Goal: Information Seeking & Learning: Find specific fact

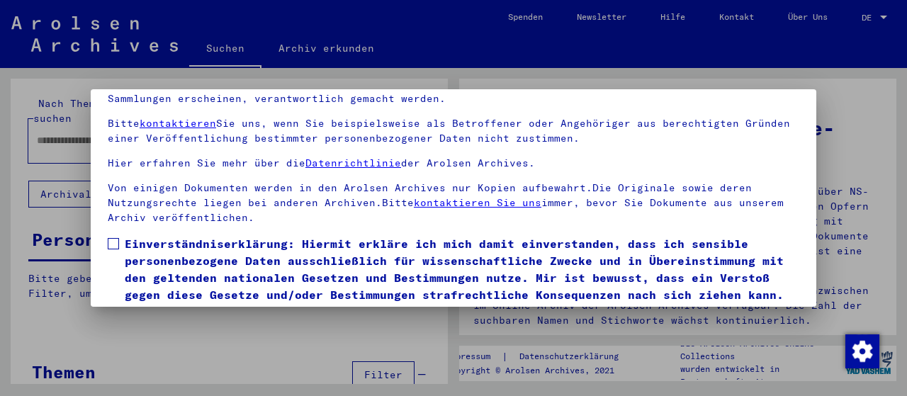
scroll to position [111, 0]
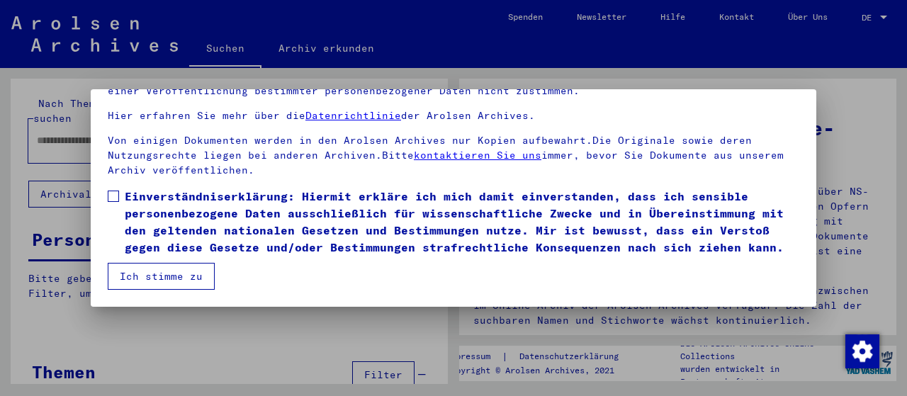
click at [114, 191] on span at bounding box center [113, 196] width 11 height 11
click at [159, 273] on button "Ich stimme zu" at bounding box center [161, 276] width 107 height 27
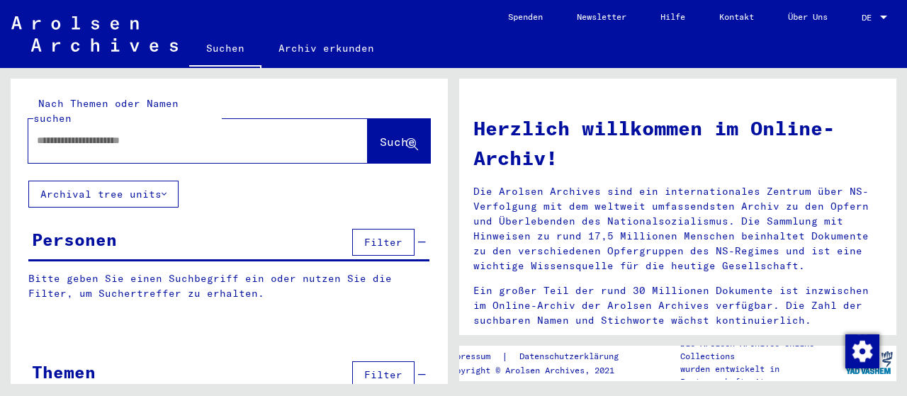
click at [179, 133] on input "text" at bounding box center [181, 140] width 288 height 15
type input "**********"
click at [379, 119] on button "Suche" at bounding box center [399, 141] width 62 height 44
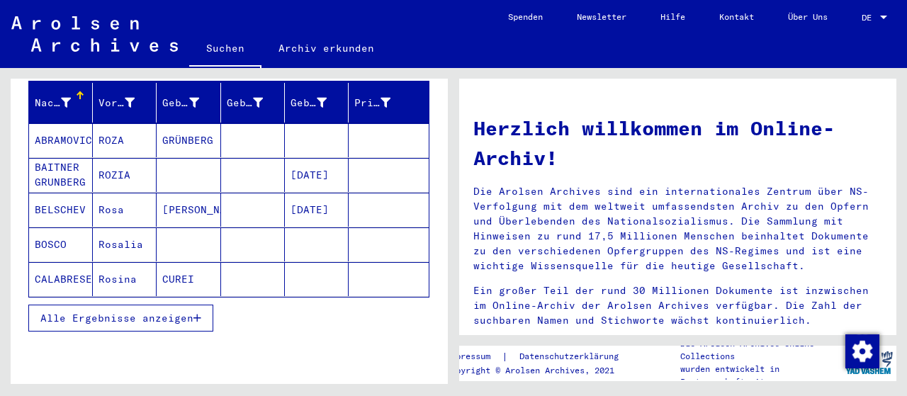
scroll to position [221, 0]
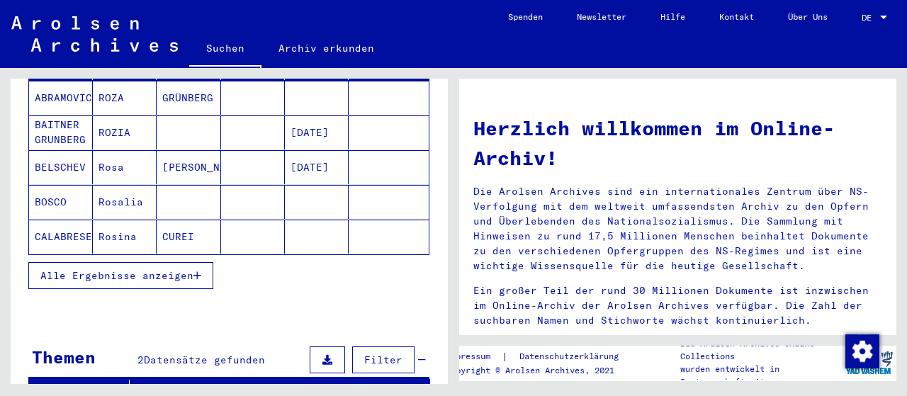
click at [168, 269] on span "Alle Ergebnisse anzeigen" at bounding box center [116, 275] width 153 height 13
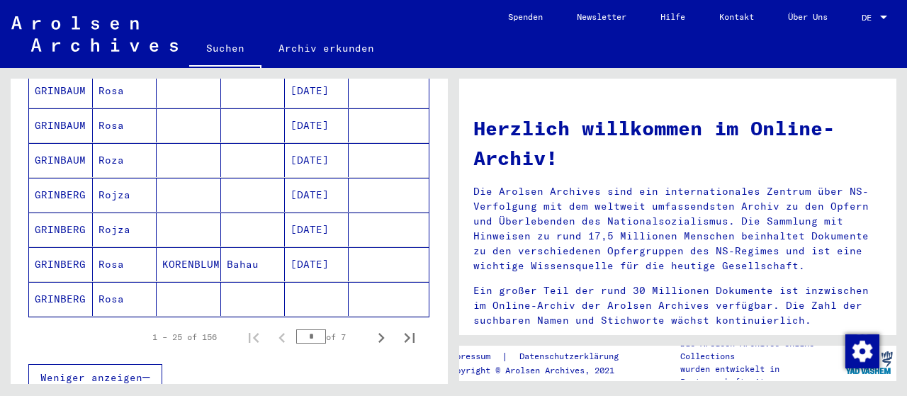
scroll to position [884, 0]
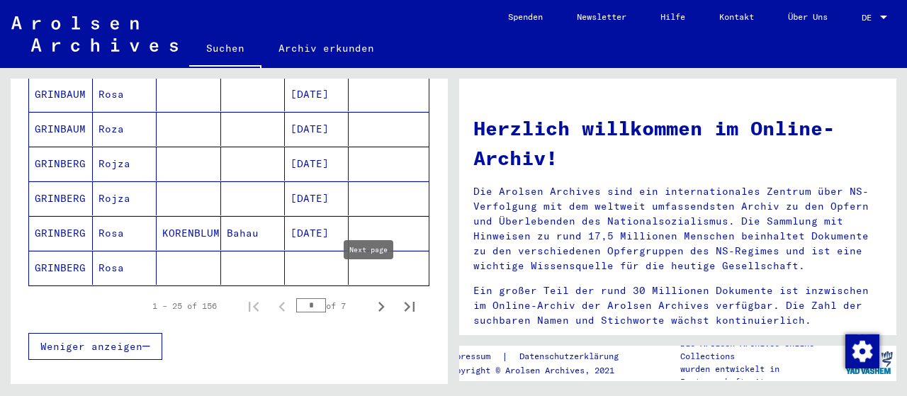
click at [371, 297] on icon "Next page" at bounding box center [381, 307] width 20 height 20
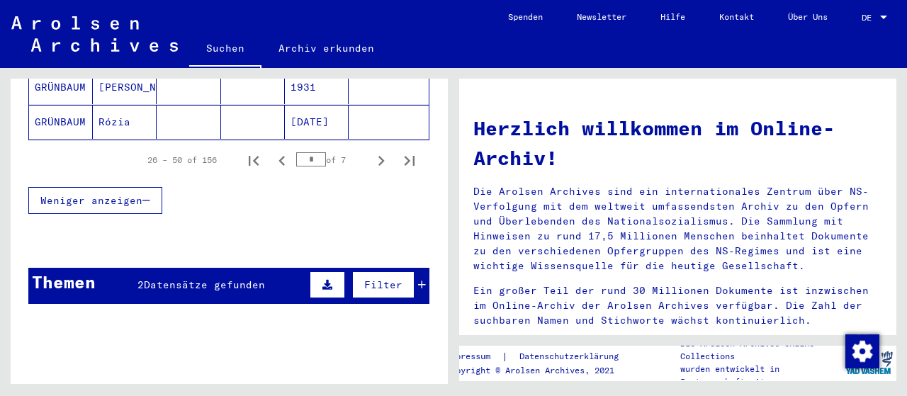
scroll to position [958, 0]
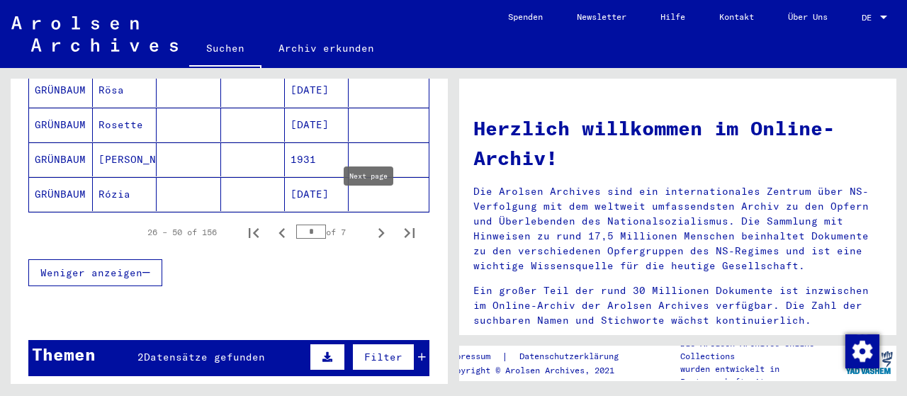
click at [371, 223] on icon "Next page" at bounding box center [381, 233] width 20 height 20
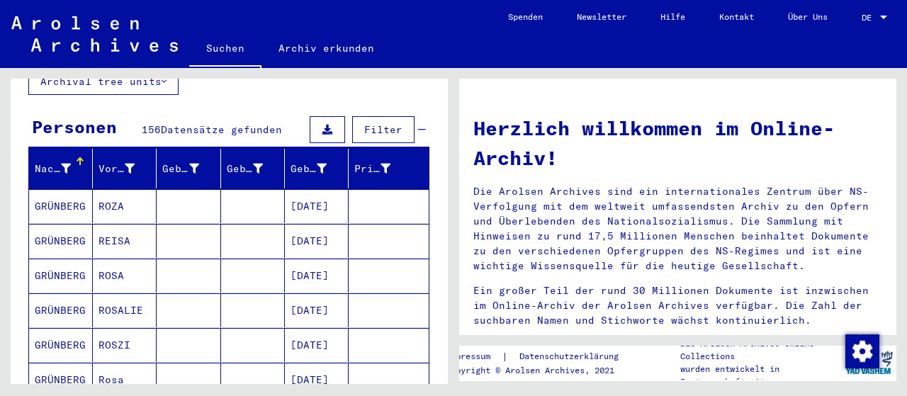
scroll to position [147, 0]
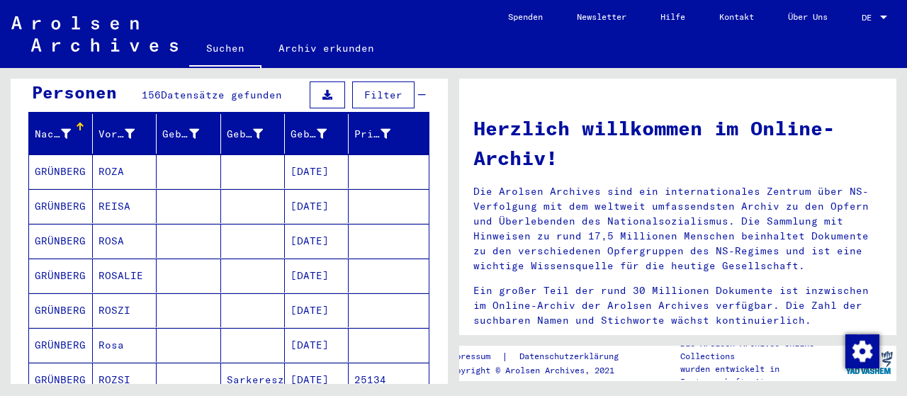
click at [321, 259] on mat-cell "[DATE]" at bounding box center [317, 276] width 64 height 34
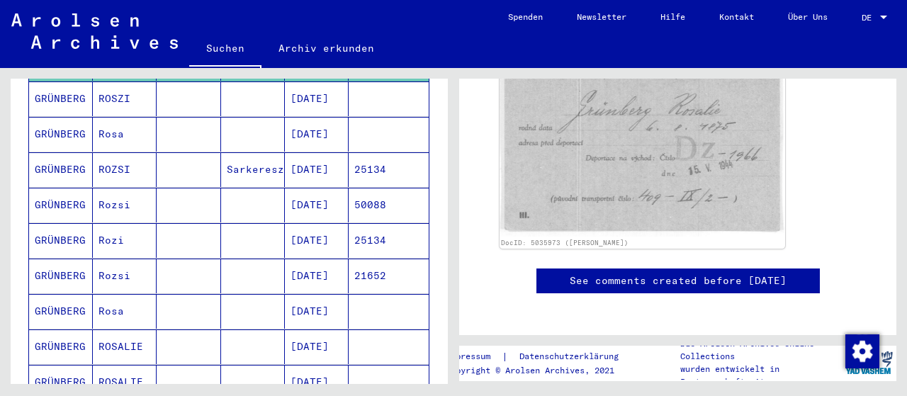
scroll to position [368, 0]
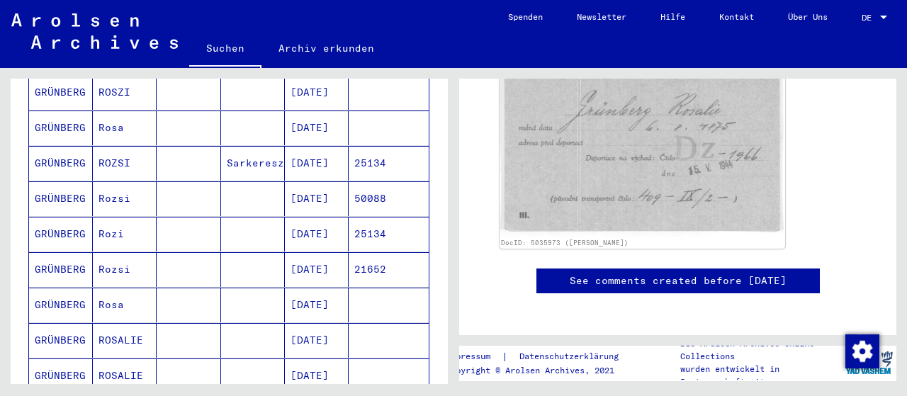
click at [79, 288] on mat-cell "GRÜNBERG" at bounding box center [61, 305] width 64 height 35
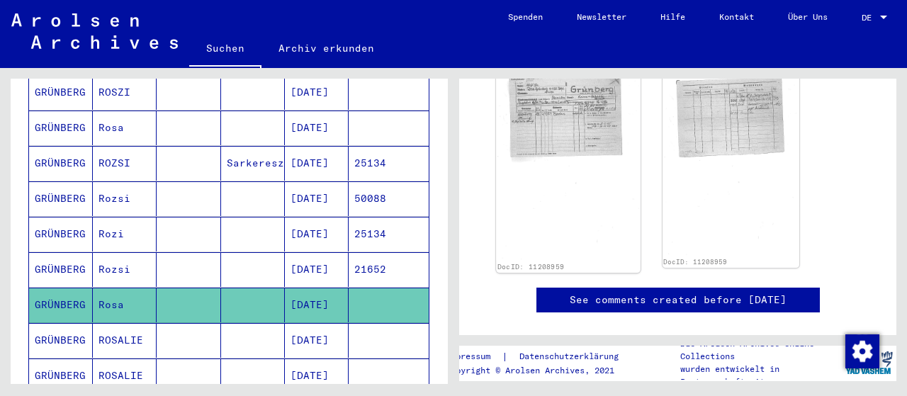
click at [572, 135] on img at bounding box center [568, 161] width 144 height 199
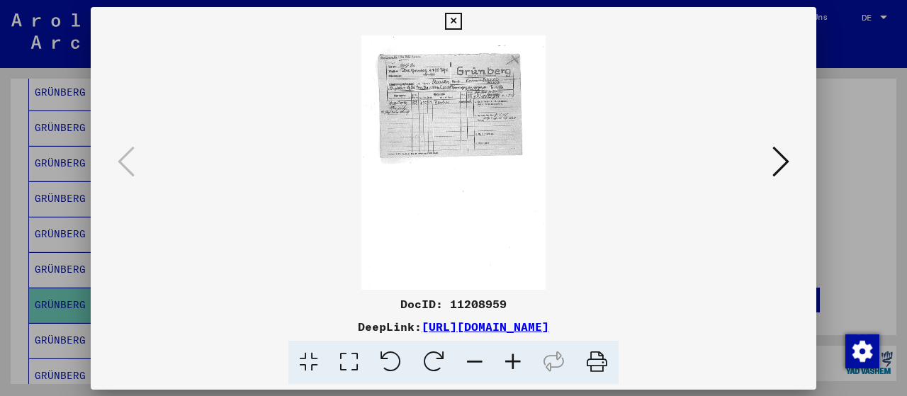
scroll to position [220, 0]
click at [511, 360] on icon at bounding box center [513, 362] width 38 height 43
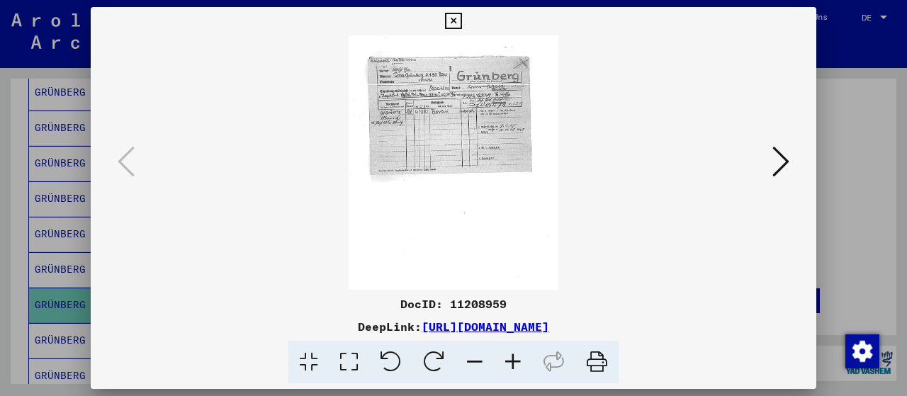
click at [511, 360] on icon at bounding box center [513, 362] width 38 height 43
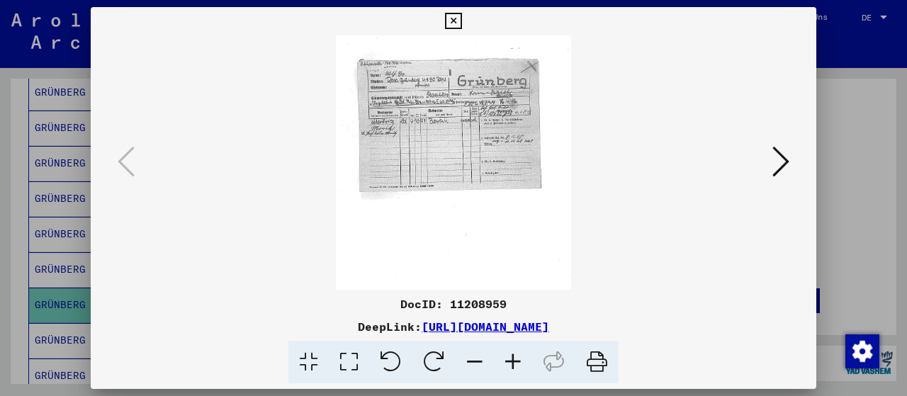
click at [511, 360] on icon at bounding box center [513, 362] width 38 height 43
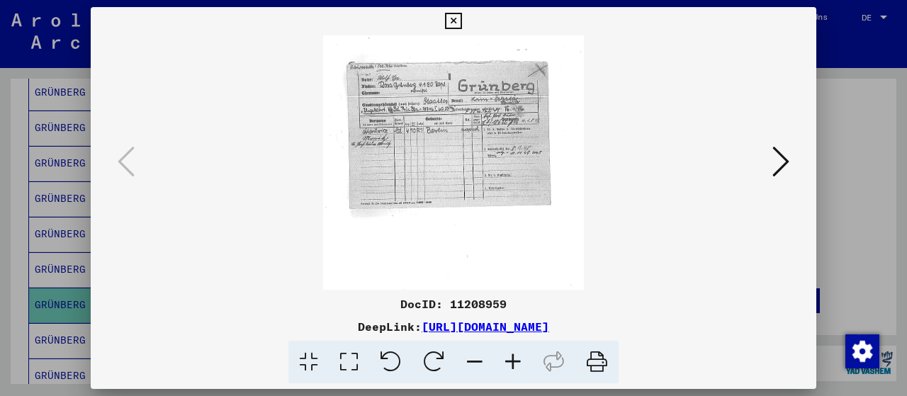
click at [511, 360] on icon at bounding box center [513, 362] width 38 height 43
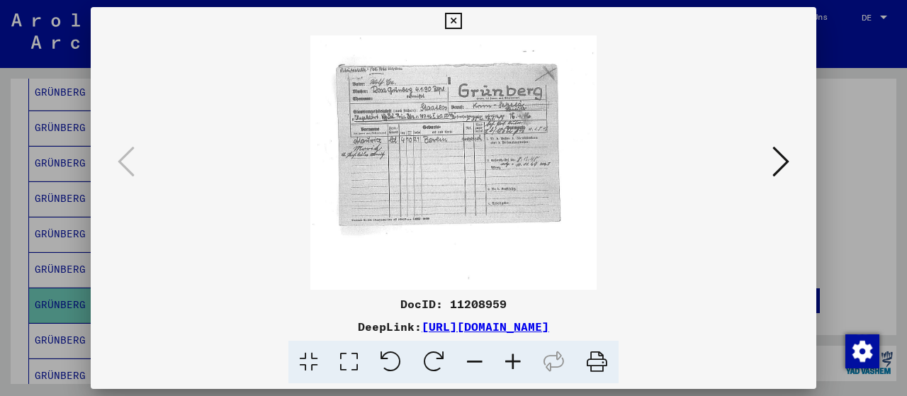
click at [511, 360] on icon at bounding box center [513, 362] width 38 height 43
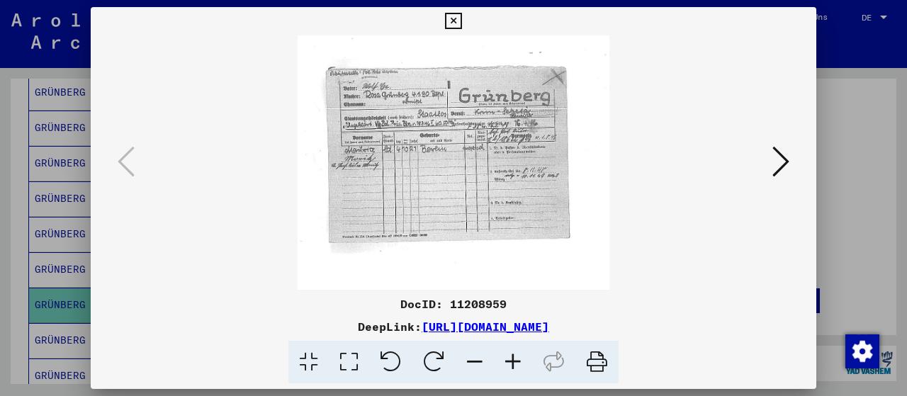
click at [511, 360] on icon at bounding box center [513, 362] width 38 height 43
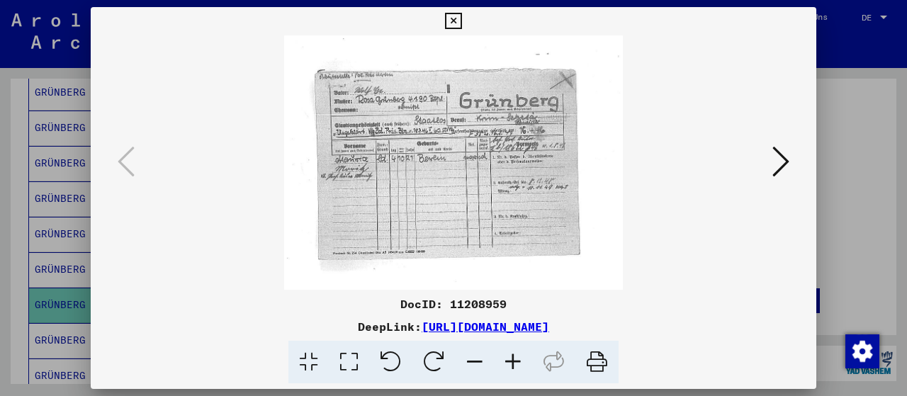
click at [511, 360] on icon at bounding box center [513, 362] width 38 height 43
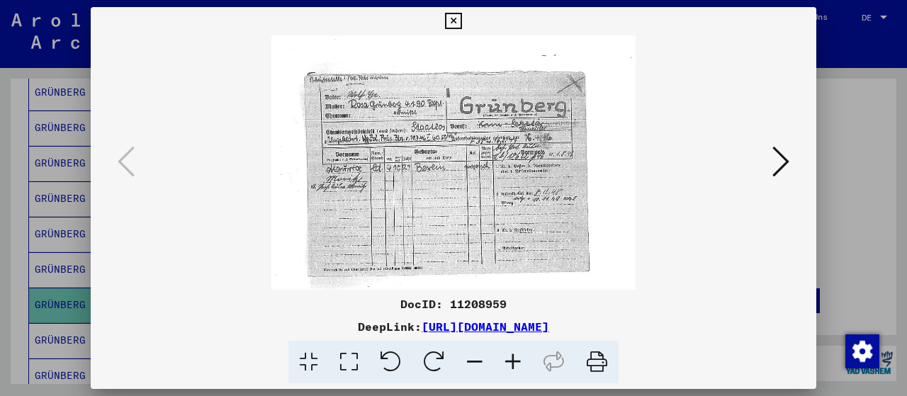
click at [511, 360] on icon at bounding box center [513, 362] width 38 height 43
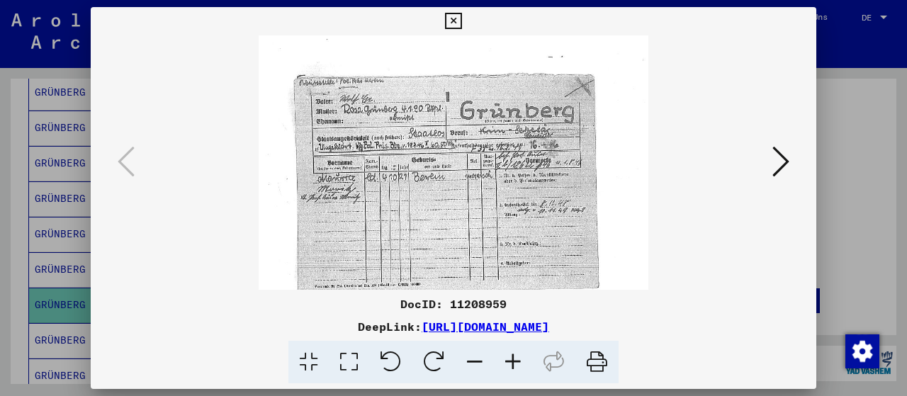
click at [511, 360] on icon at bounding box center [513, 362] width 38 height 43
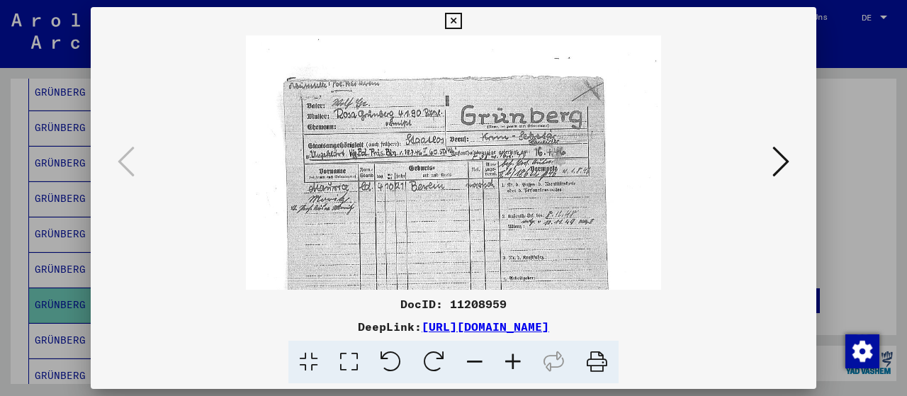
click at [511, 360] on icon at bounding box center [513, 362] width 38 height 43
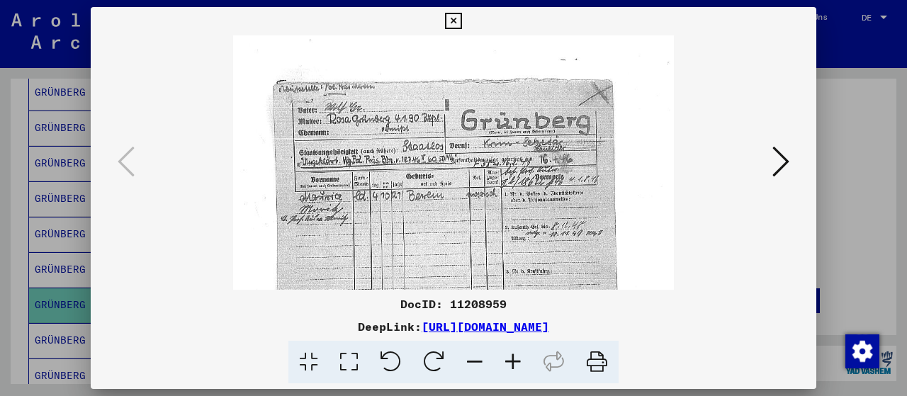
click at [461, 21] on icon at bounding box center [453, 21] width 16 height 17
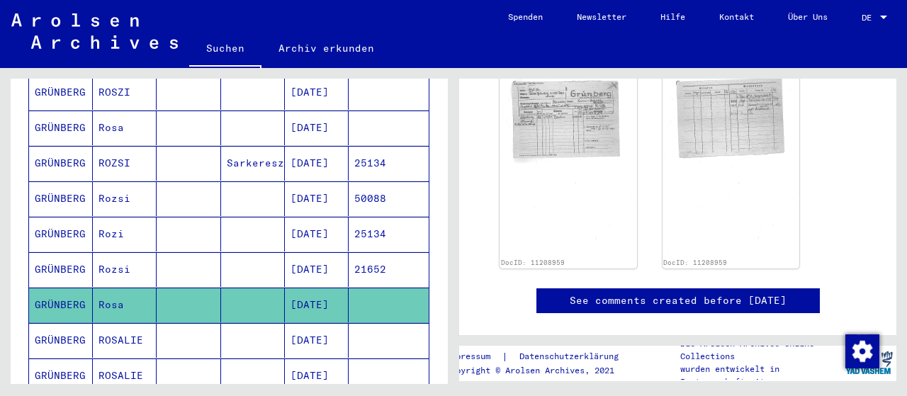
click at [139, 323] on mat-cell "ROSALIE" at bounding box center [125, 340] width 64 height 35
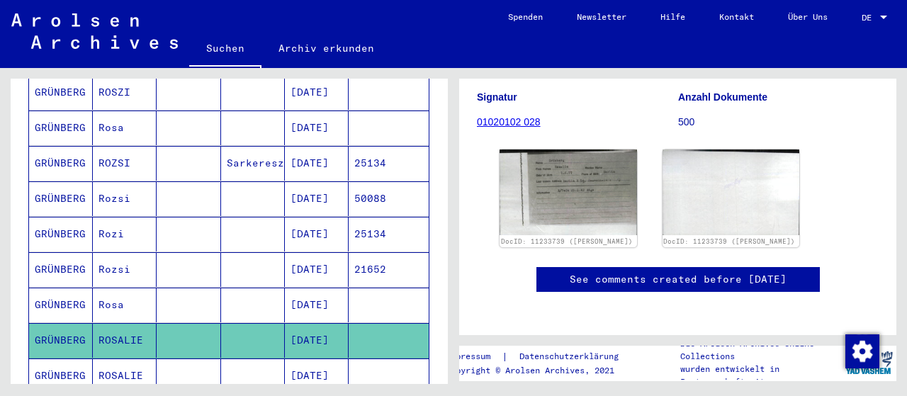
scroll to position [147, 0]
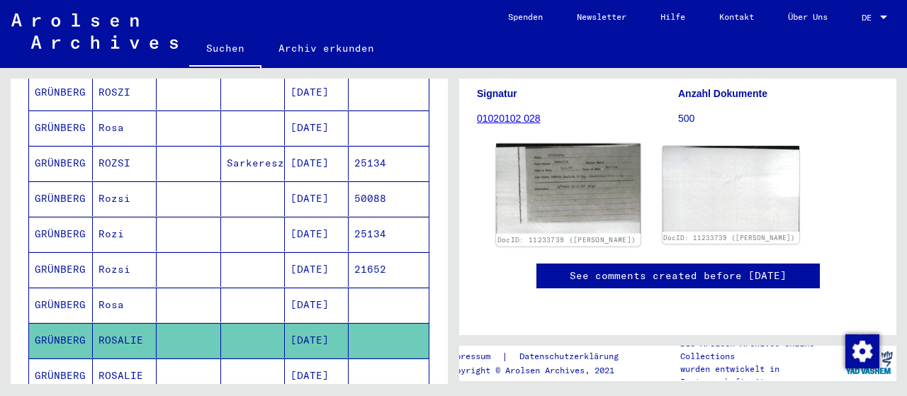
click at [572, 201] on img at bounding box center [568, 189] width 144 height 90
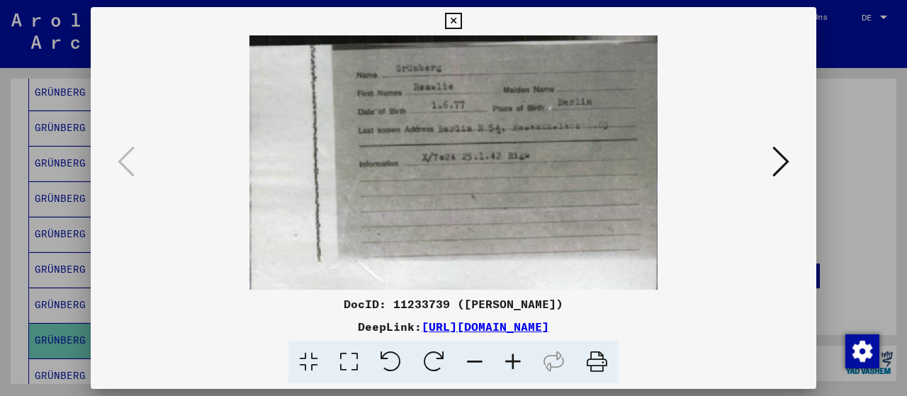
click at [461, 18] on icon at bounding box center [453, 21] width 16 height 17
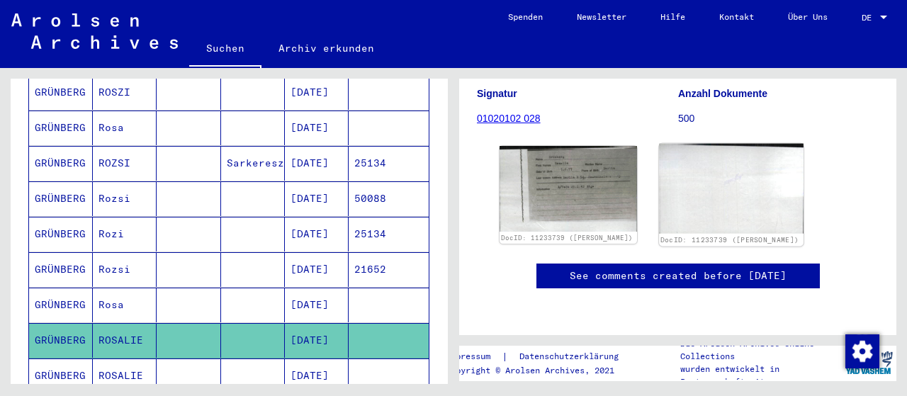
click at [752, 204] on img at bounding box center [731, 189] width 144 height 90
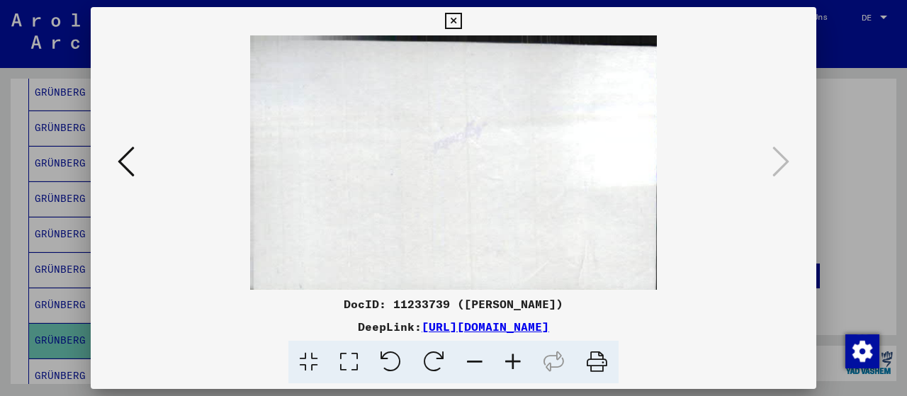
click at [465, 9] on button at bounding box center [453, 21] width 25 height 28
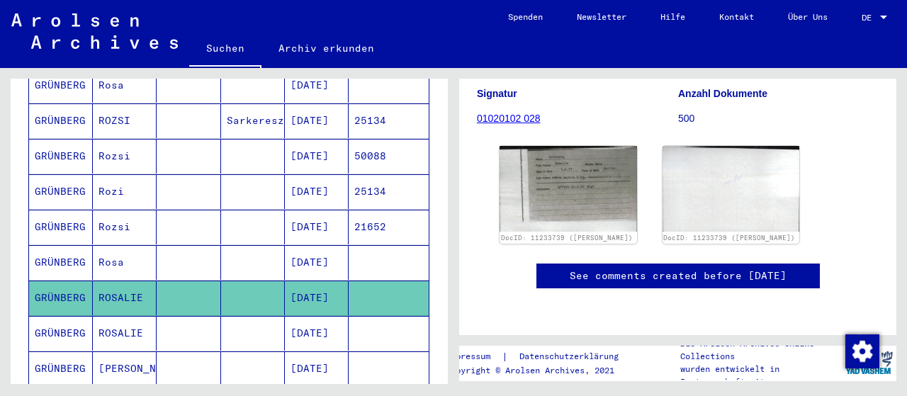
scroll to position [442, 0]
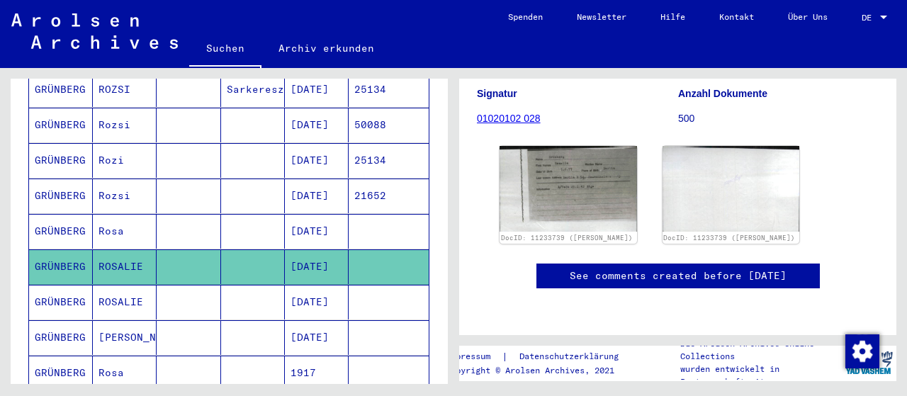
click at [323, 285] on mat-cell "[DATE]" at bounding box center [317, 302] width 64 height 35
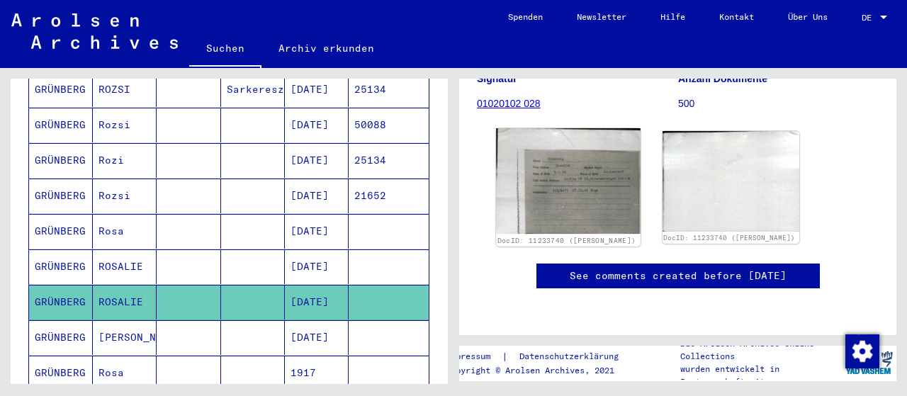
click at [594, 154] on img at bounding box center [568, 181] width 144 height 106
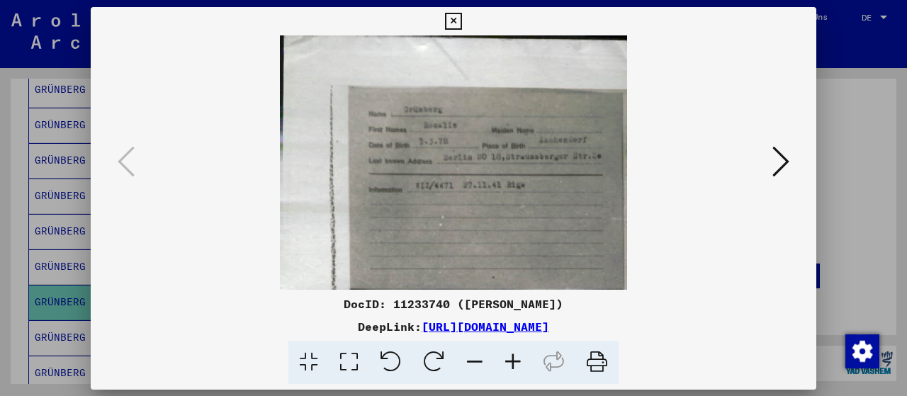
scroll to position [220, 0]
click at [787, 165] on icon at bounding box center [780, 162] width 17 height 34
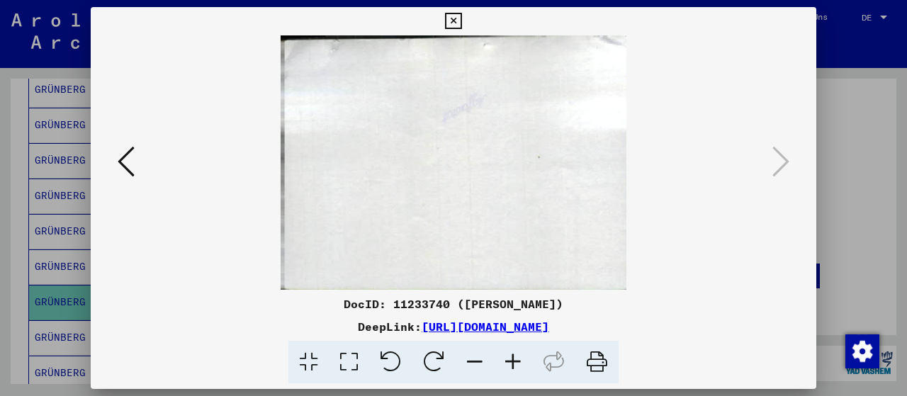
click at [461, 14] on icon at bounding box center [453, 21] width 16 height 17
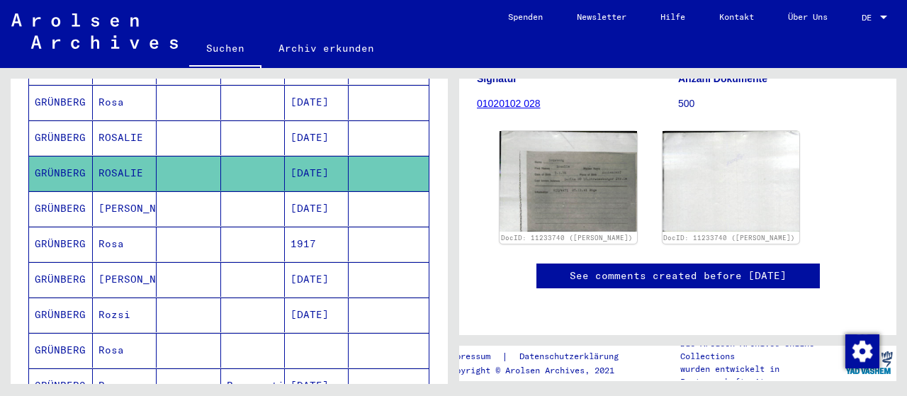
scroll to position [589, 0]
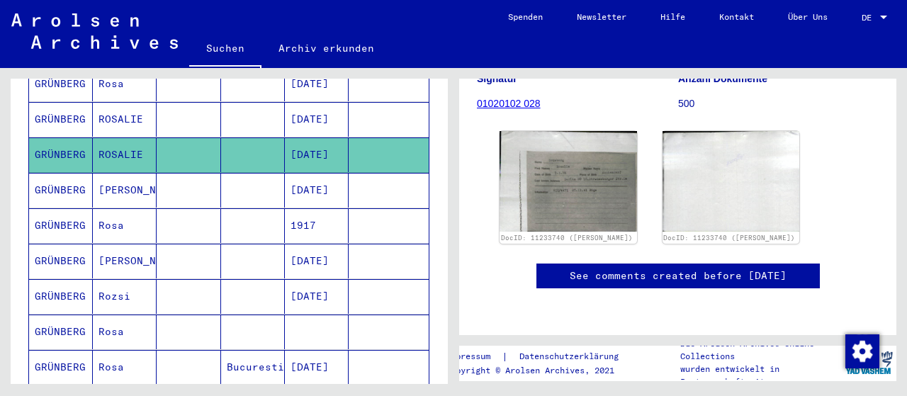
click at [119, 174] on mat-cell "[PERSON_NAME]" at bounding box center [125, 190] width 64 height 35
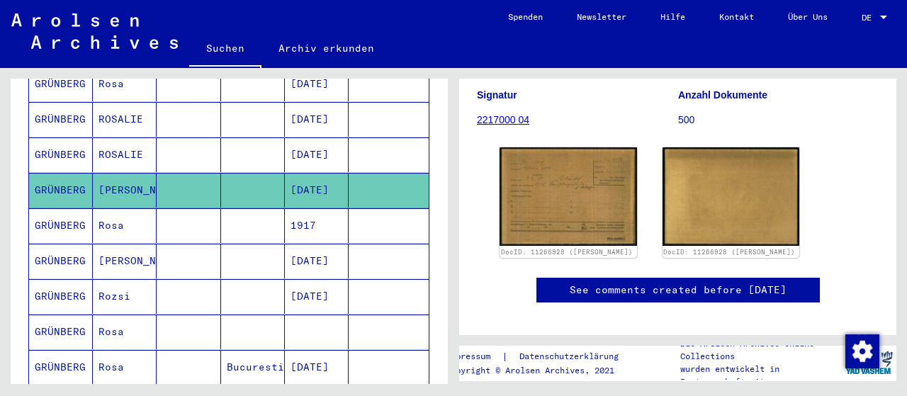
scroll to position [147, 0]
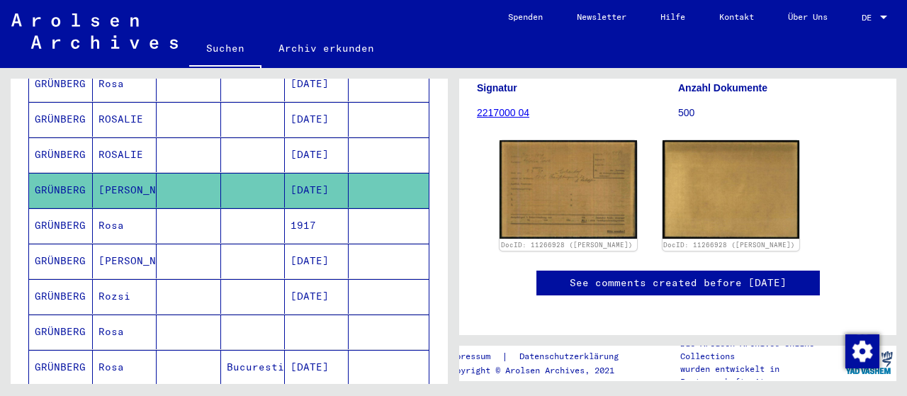
click at [524, 237] on img at bounding box center [567, 189] width 137 height 98
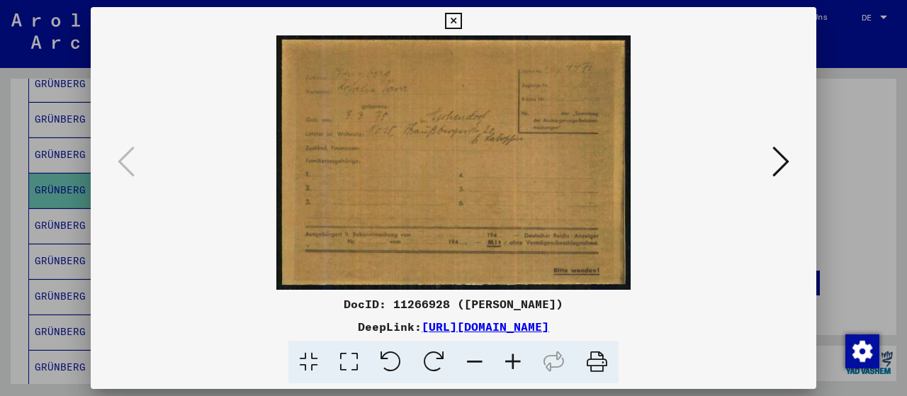
click at [461, 23] on icon at bounding box center [453, 21] width 16 height 17
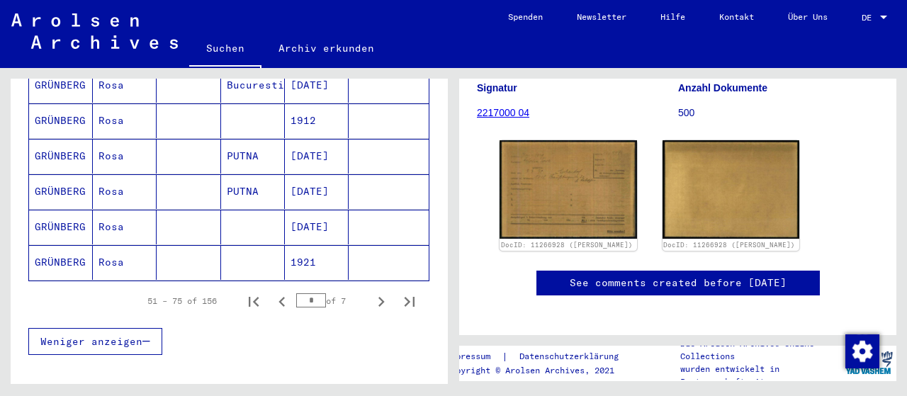
scroll to position [958, 0]
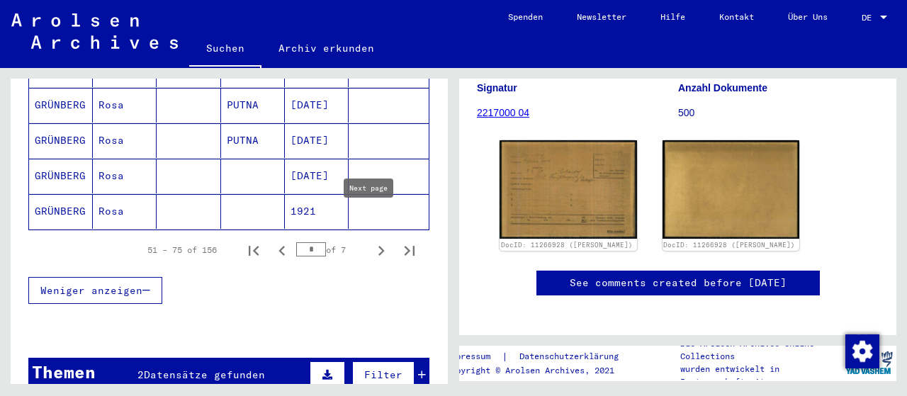
click at [372, 241] on icon "Next page" at bounding box center [381, 251] width 20 height 20
type input "*"
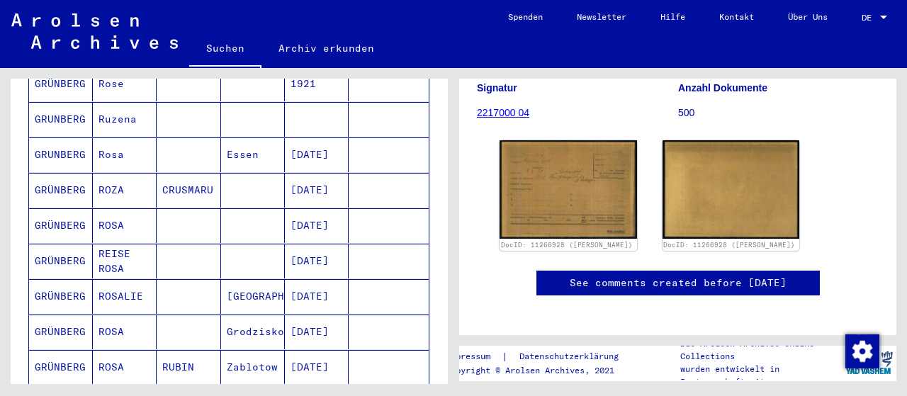
scroll to position [663, 0]
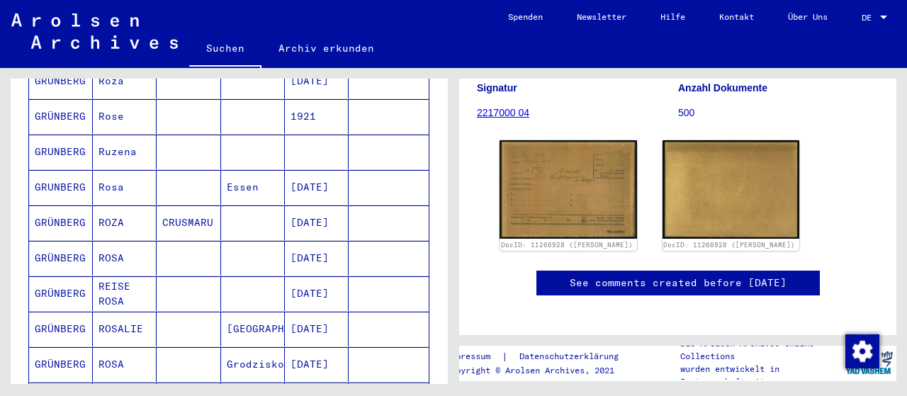
click at [62, 312] on mat-cell "GRÜNBERG" at bounding box center [61, 329] width 64 height 35
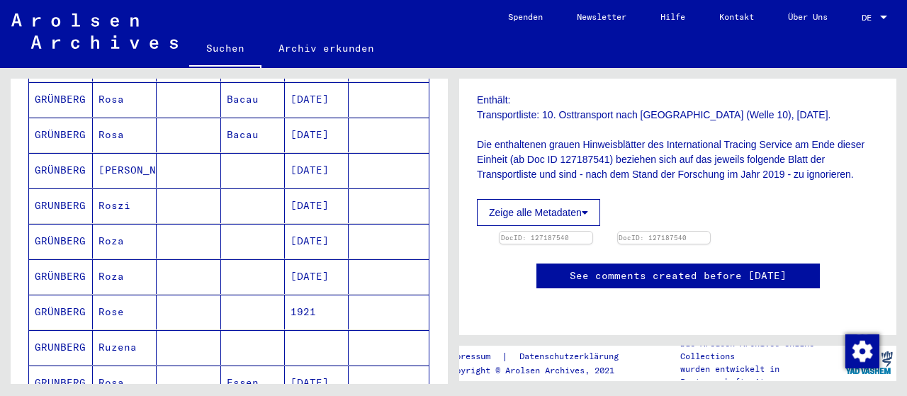
scroll to position [442, 0]
